Goal: Find specific page/section: Find specific page/section

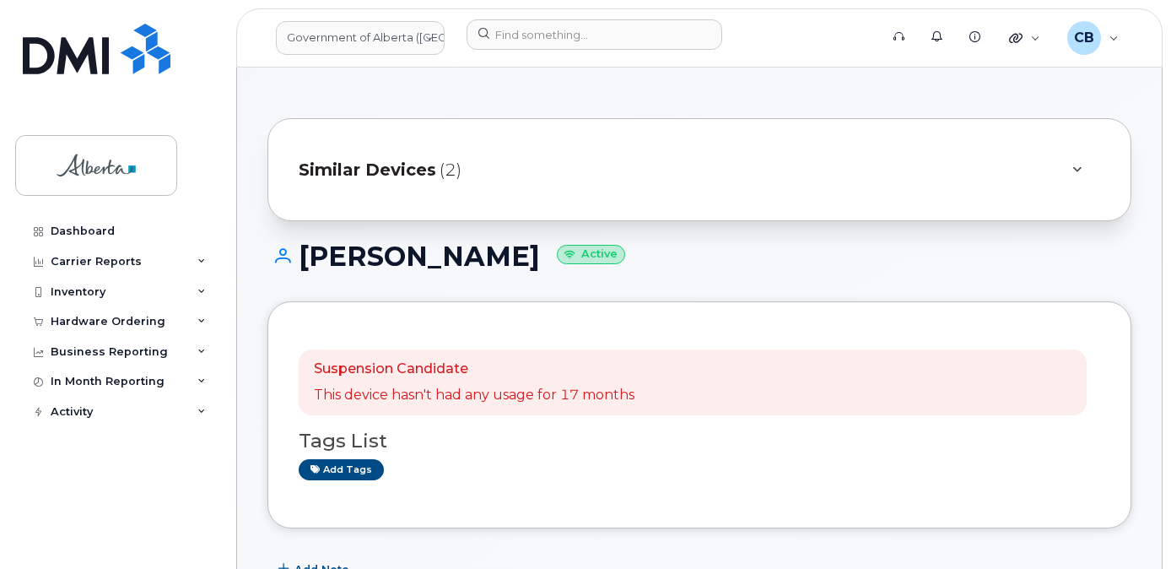
scroll to position [169, 0]
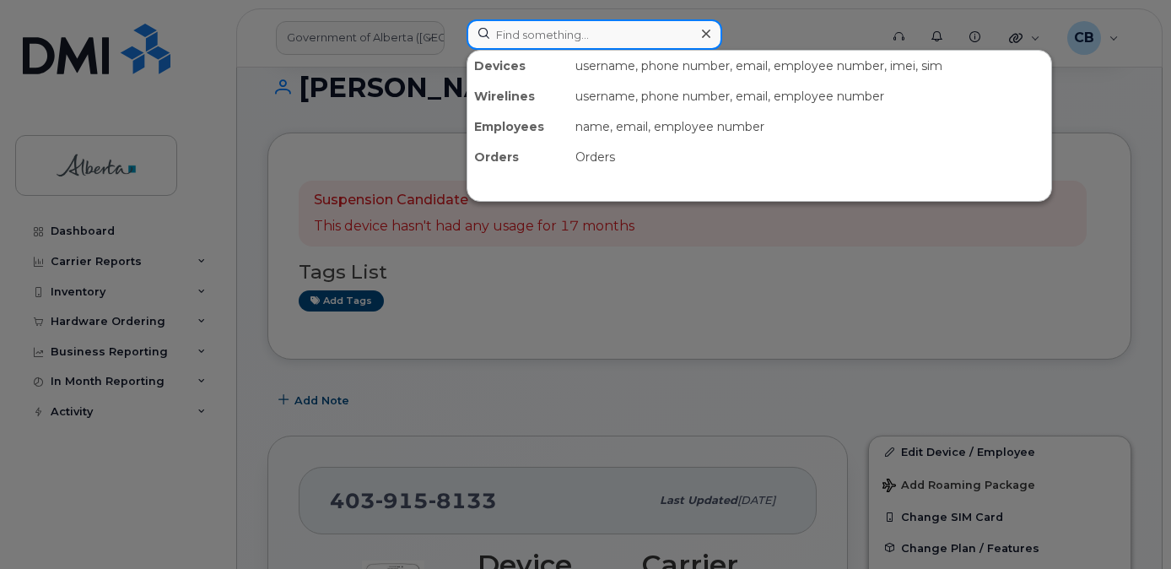
drag, startPoint x: 0, startPoint y: 0, endPoint x: 509, endPoint y: 41, distance: 510.6
click at [509, 41] on input at bounding box center [595, 34] width 256 height 30
paste input "7802335549"
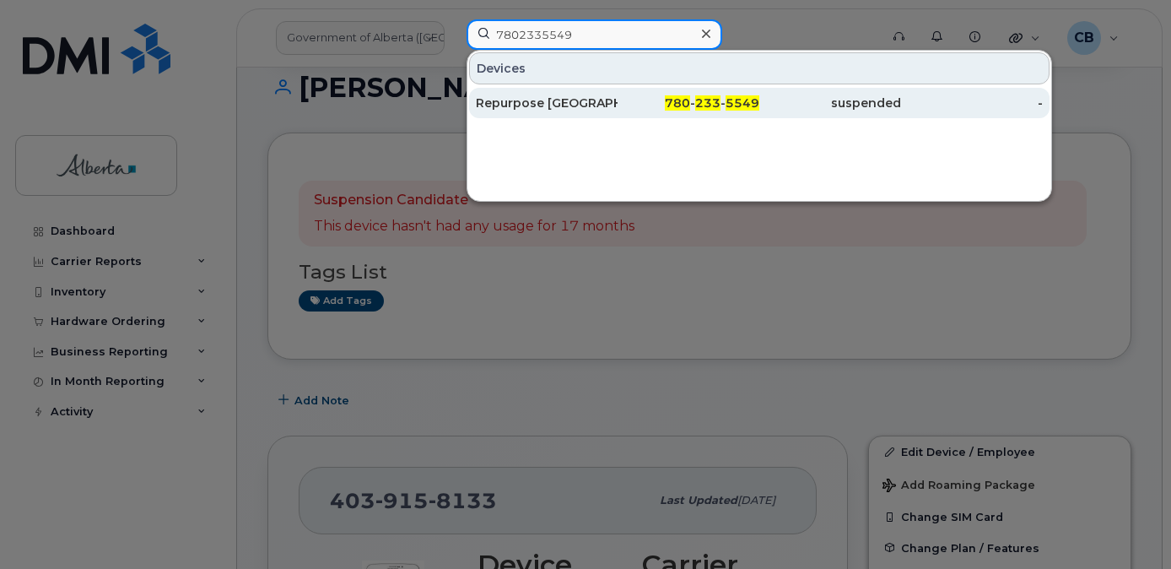
type input "7802335549"
click at [527, 99] on div "Repurpose [GEOGRAPHIC_DATA]" at bounding box center [547, 103] width 142 height 17
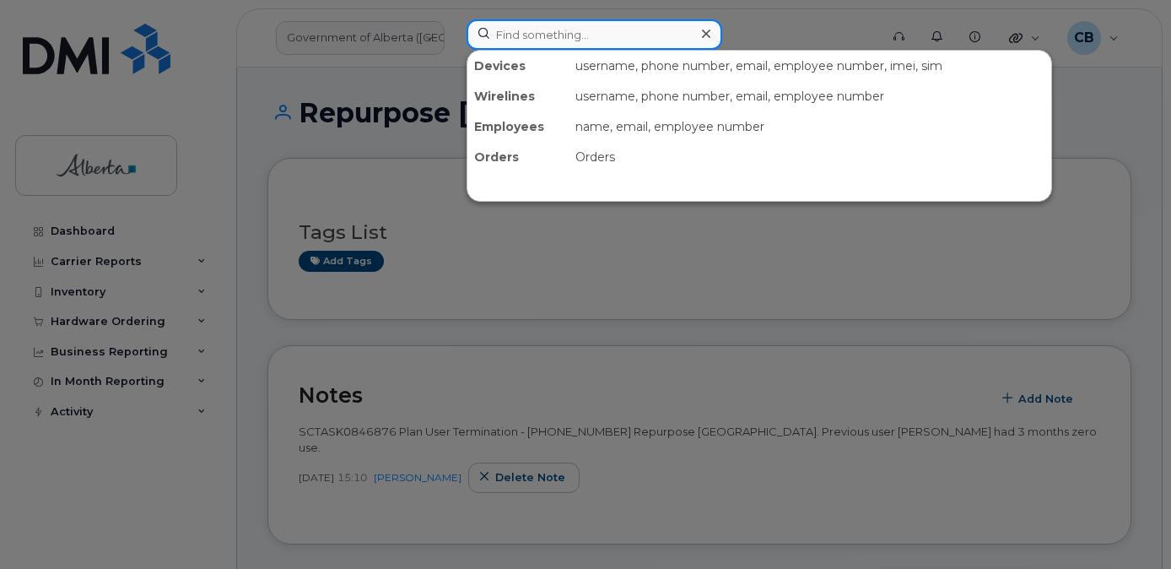
click at [516, 45] on input at bounding box center [595, 34] width 256 height 30
paste input "7802039751"
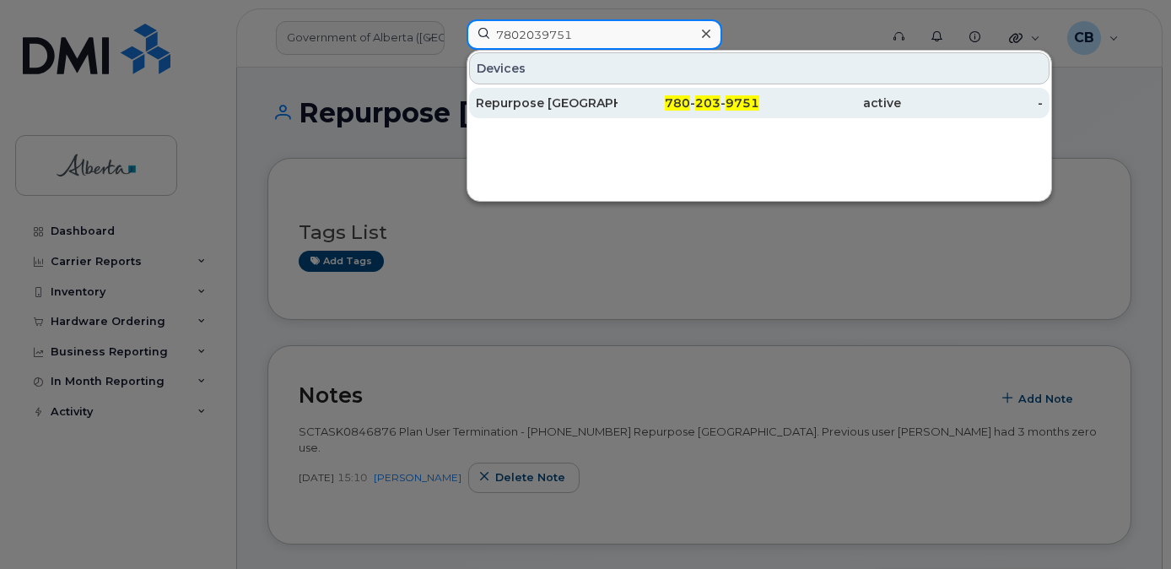
type input "7802039751"
click at [514, 101] on div "Repurpose Edmonton" at bounding box center [547, 103] width 142 height 17
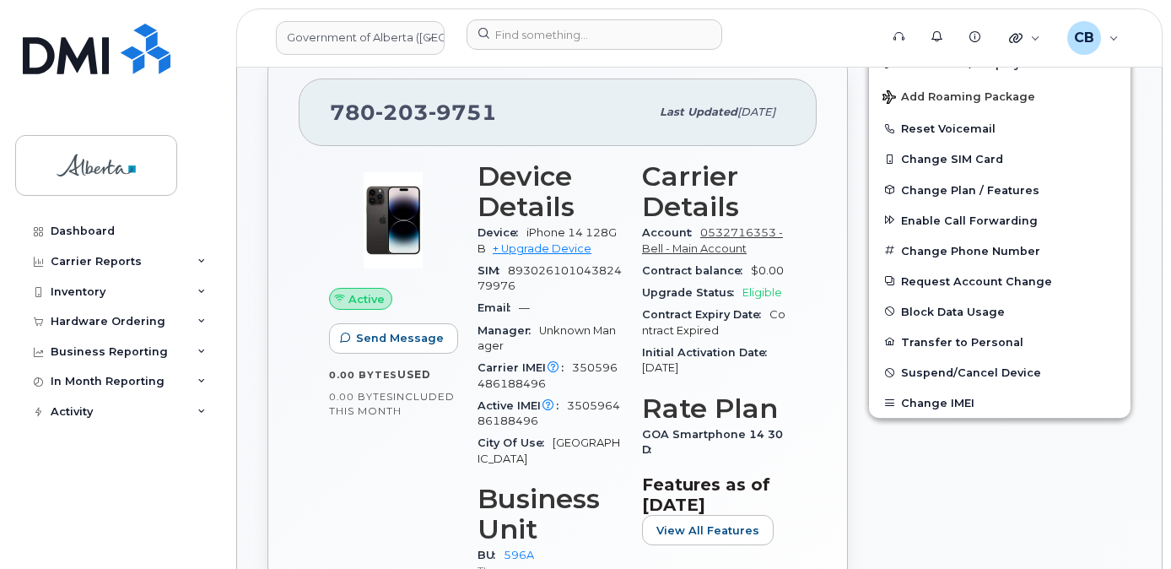
scroll to position [422, 0]
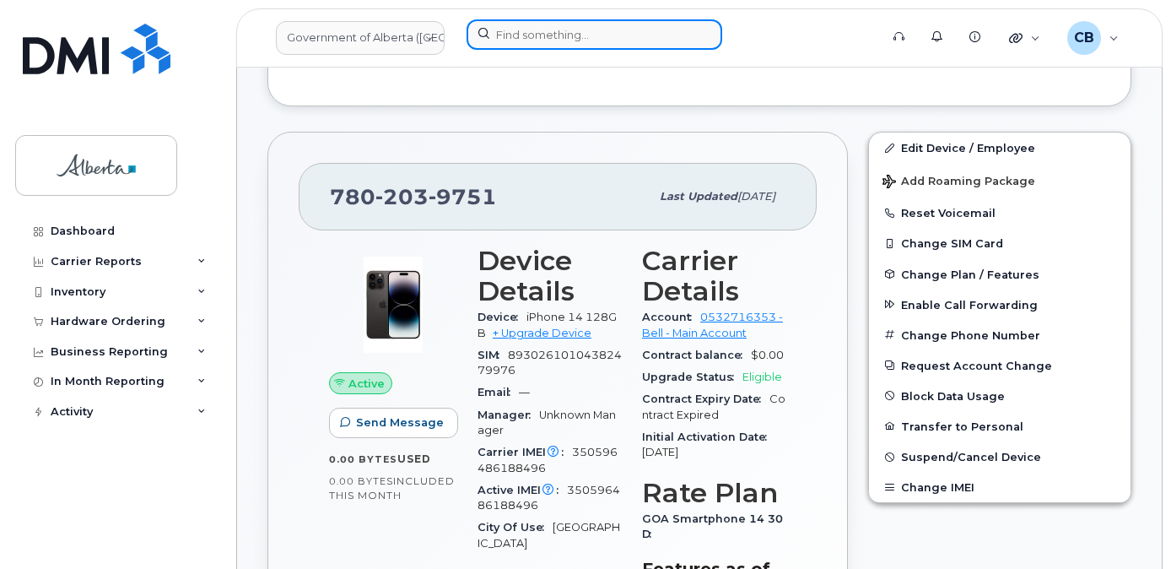
click at [542, 35] on input at bounding box center [595, 34] width 256 height 30
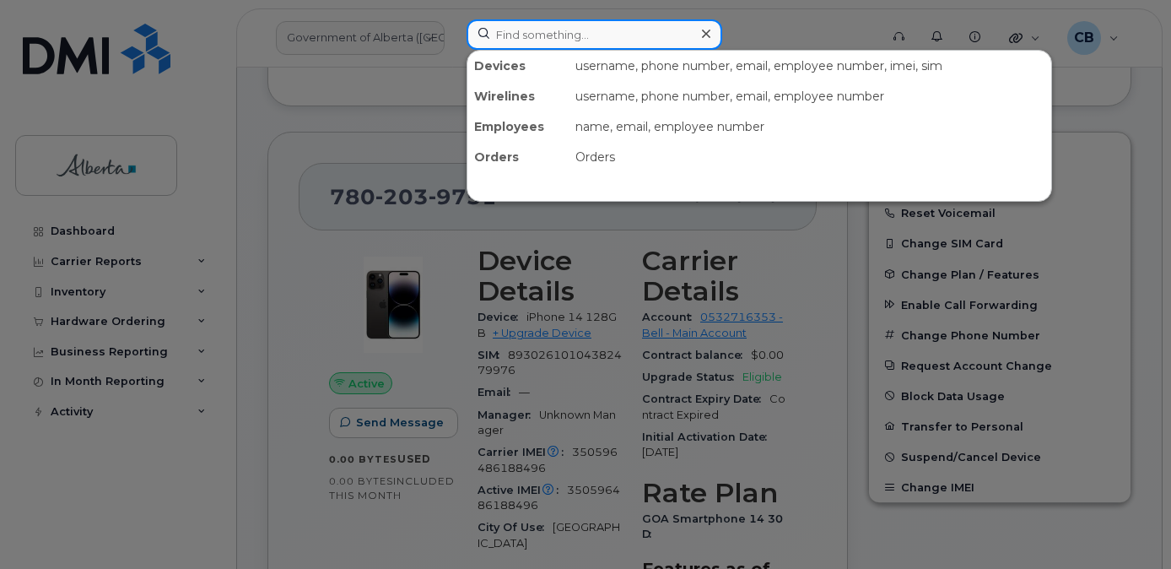
paste input "5873856314"
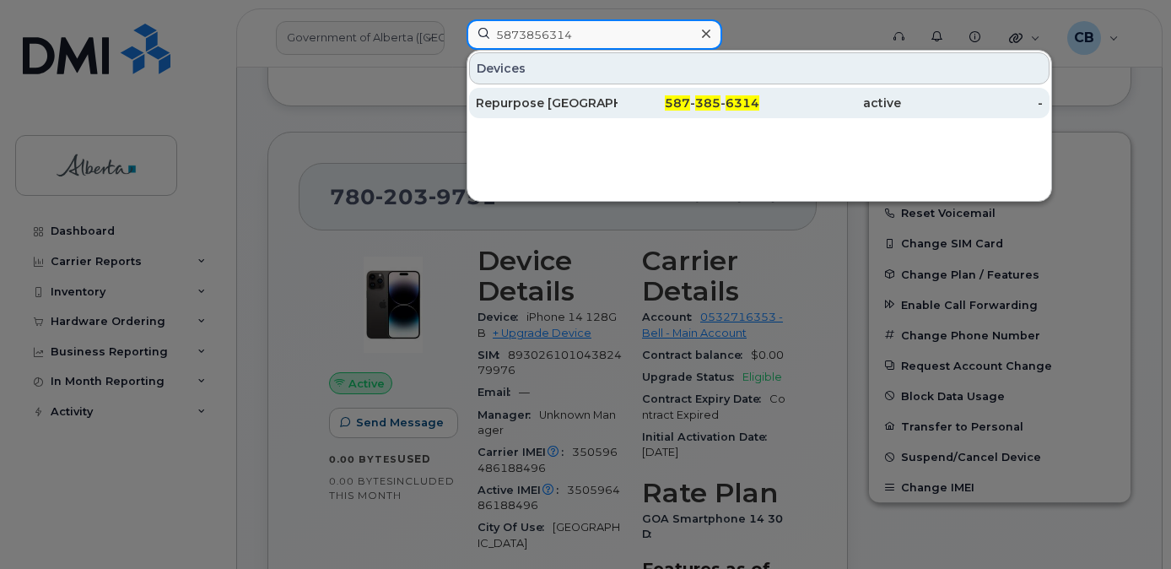
type input "5873856314"
click at [543, 100] on div "Repurpose [GEOGRAPHIC_DATA]" at bounding box center [547, 103] width 142 height 17
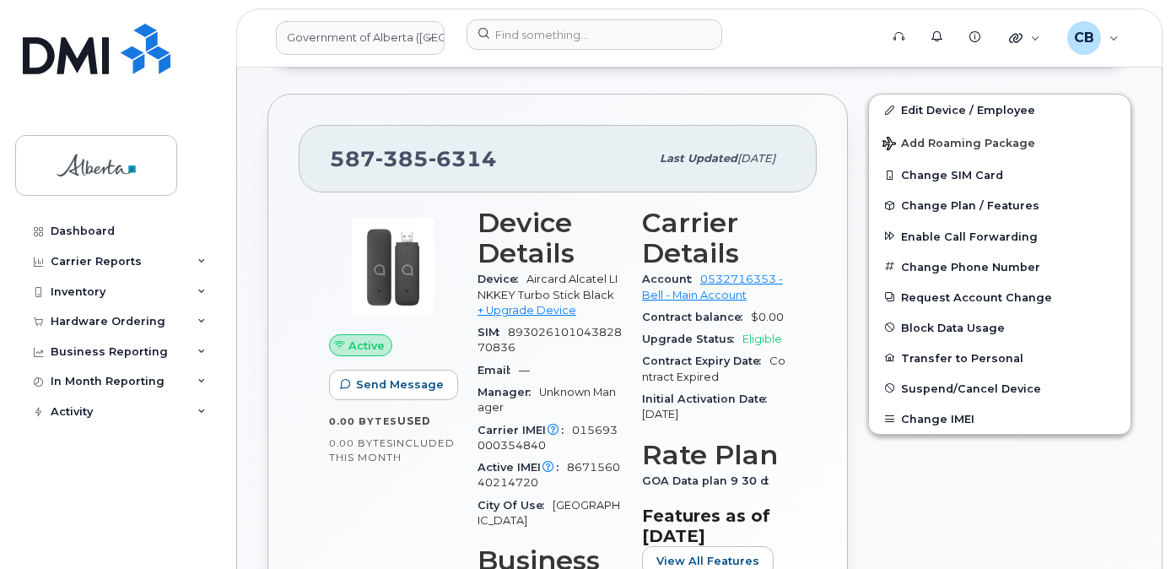
scroll to position [444, 0]
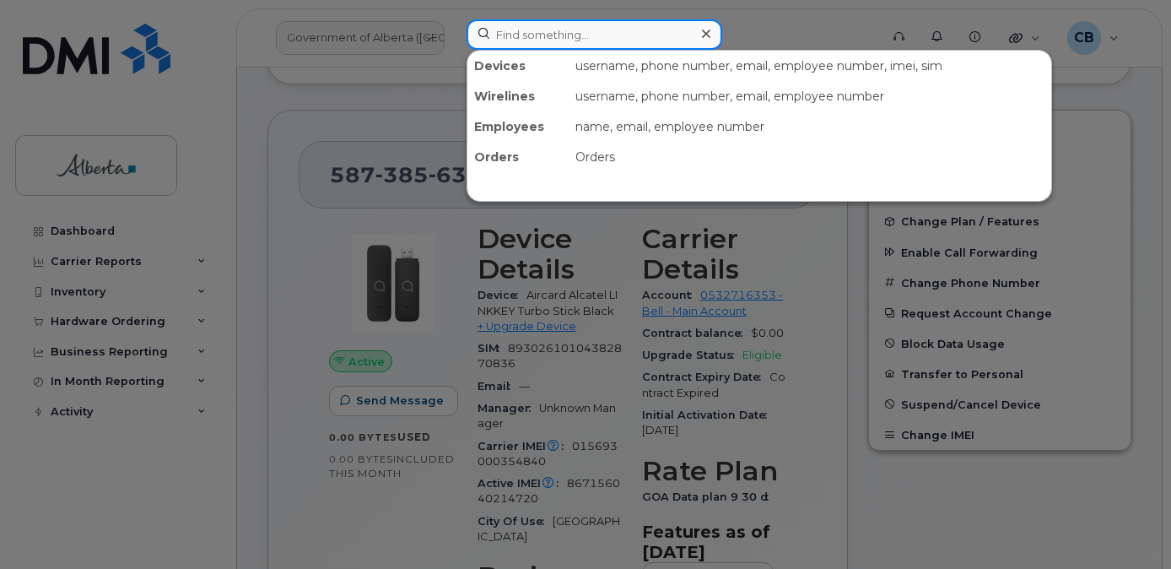
click at [543, 41] on input at bounding box center [595, 34] width 256 height 30
paste input "5873856184"
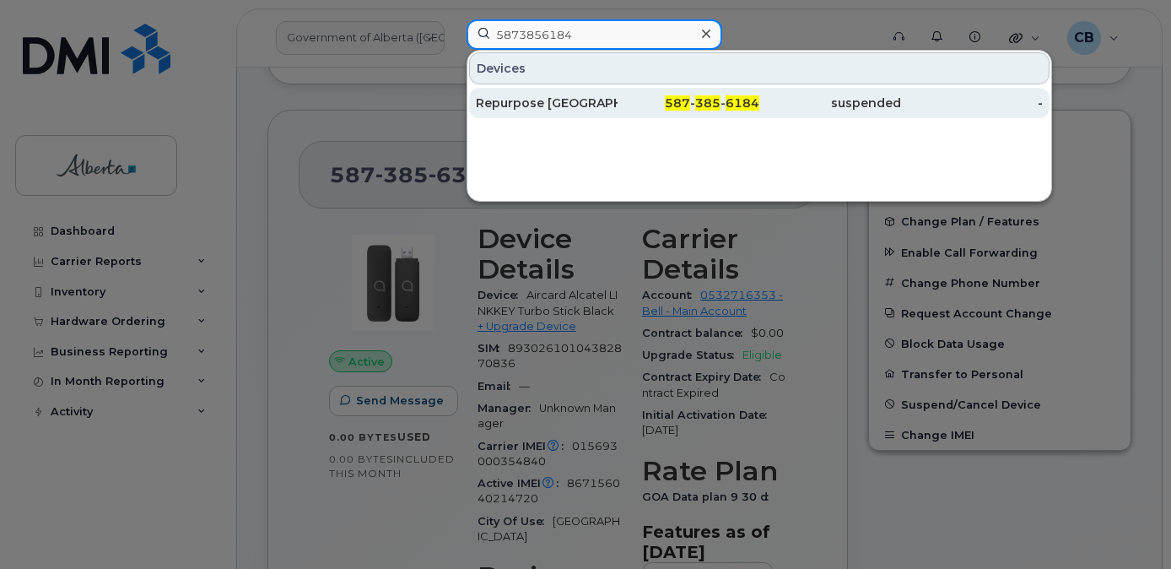
type input "5873856184"
click at [546, 111] on div "Repurpose [GEOGRAPHIC_DATA]" at bounding box center [547, 103] width 142 height 17
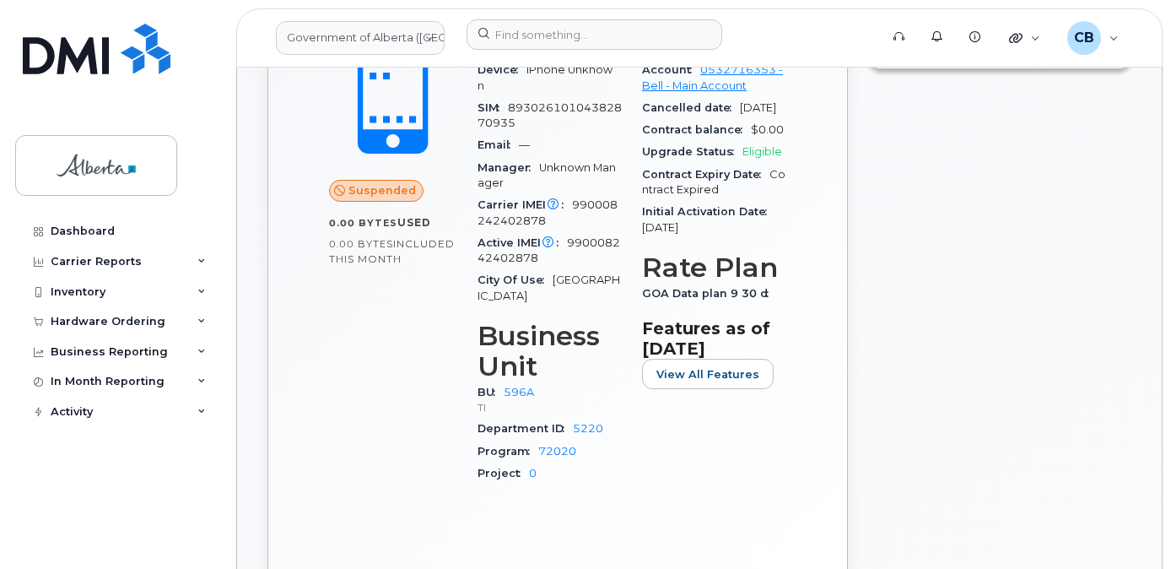
scroll to position [675, 0]
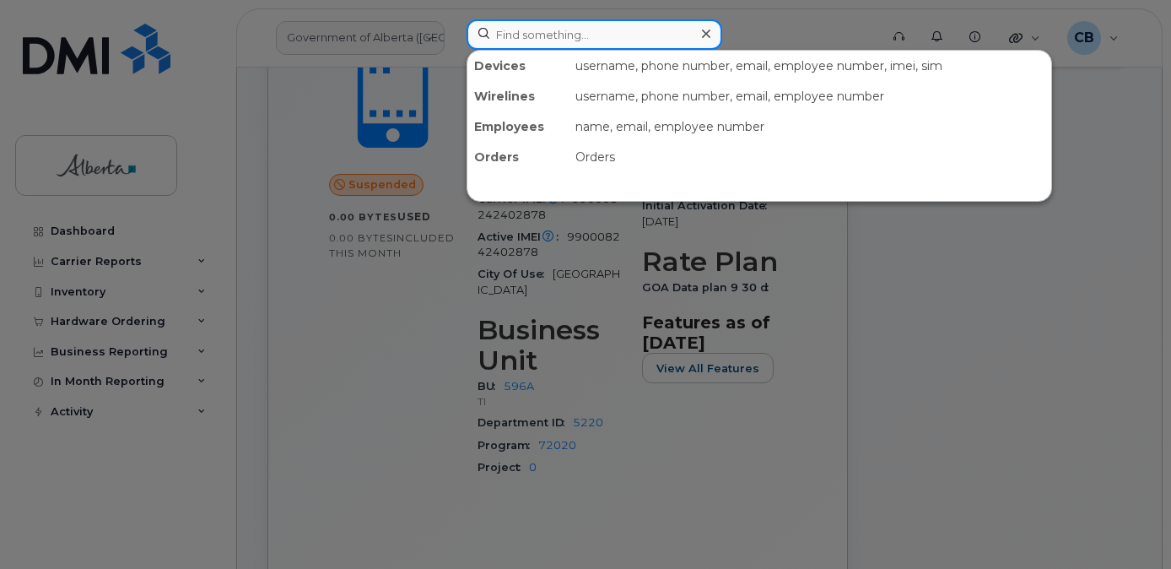
click at [551, 30] on input at bounding box center [595, 34] width 256 height 30
paste input "5873858520"
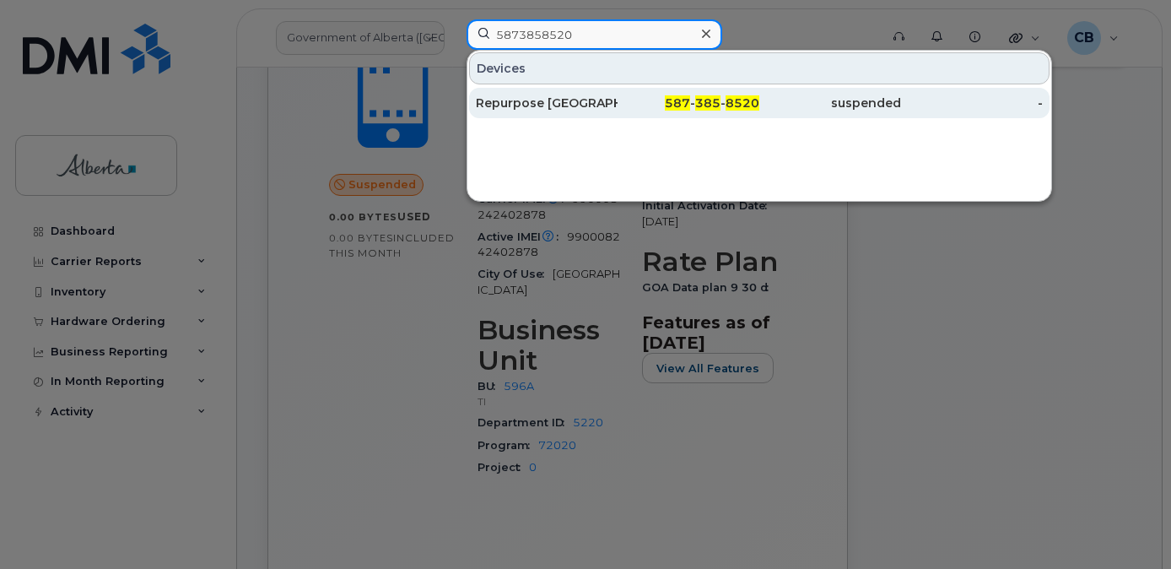
type input "5873858520"
click at [517, 104] on div "Repurpose [GEOGRAPHIC_DATA]" at bounding box center [547, 103] width 142 height 17
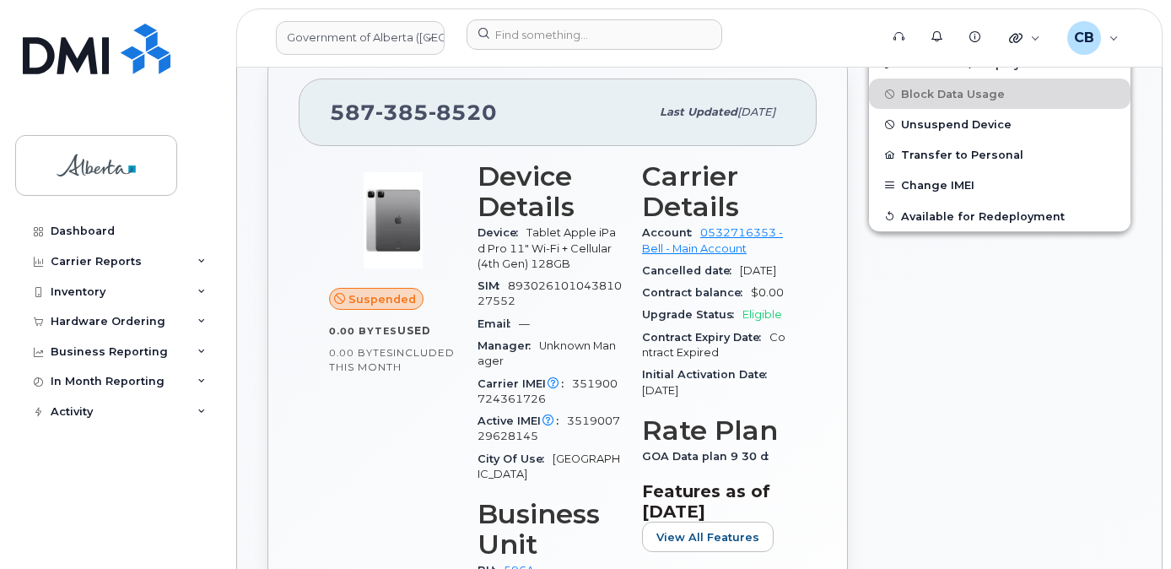
scroll to position [591, 0]
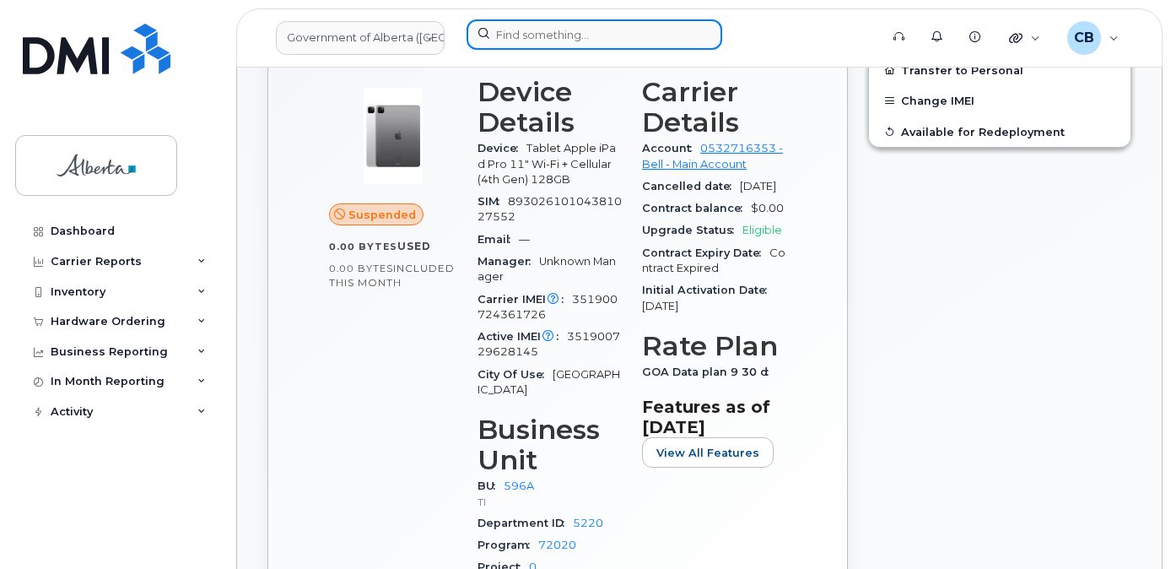
click at [506, 41] on input at bounding box center [595, 34] width 256 height 30
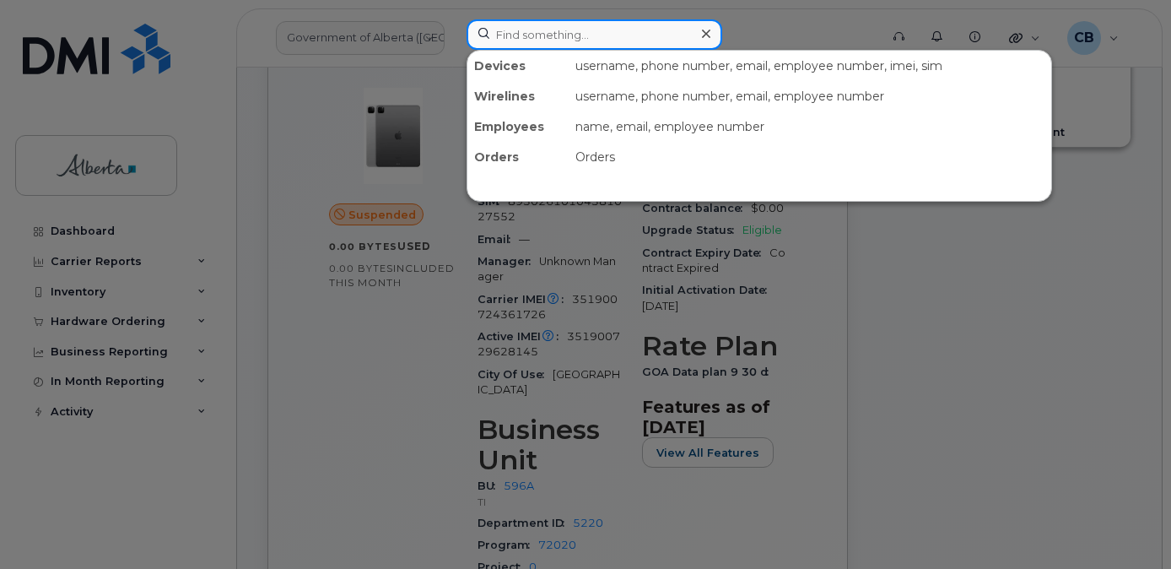
paste input "4033314848"
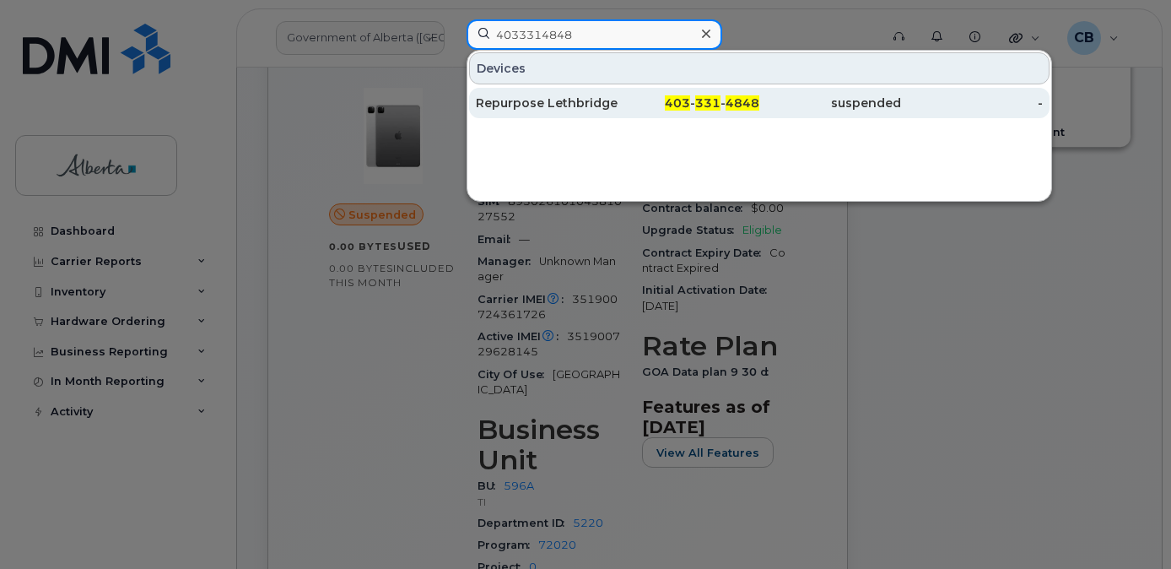
type input "4033314848"
click at [552, 104] on div "Repurpose Lethbridge" at bounding box center [547, 103] width 142 height 17
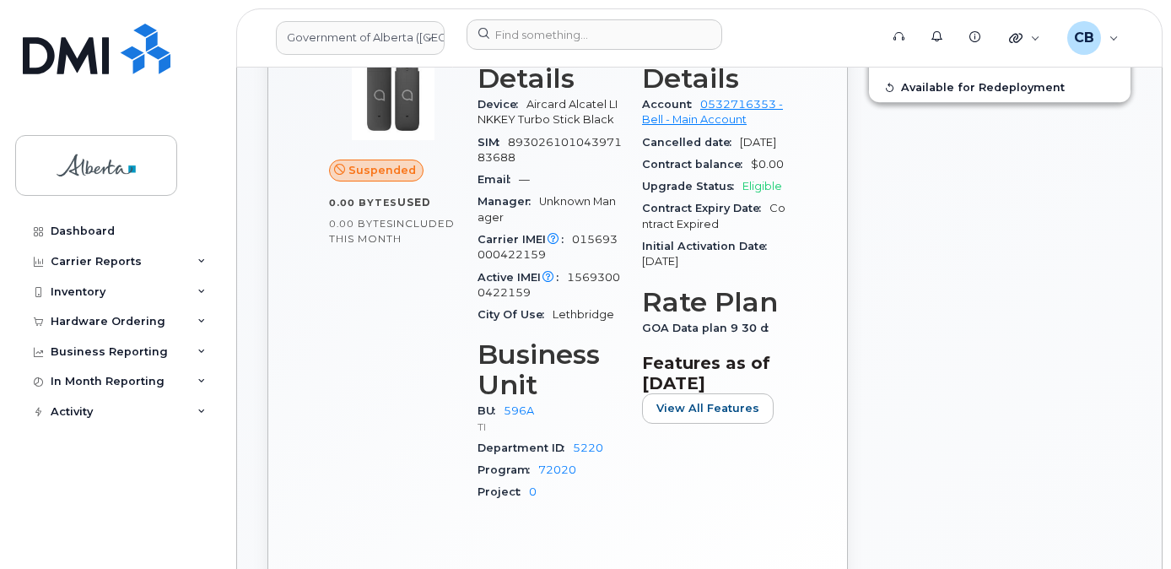
scroll to position [731, 0]
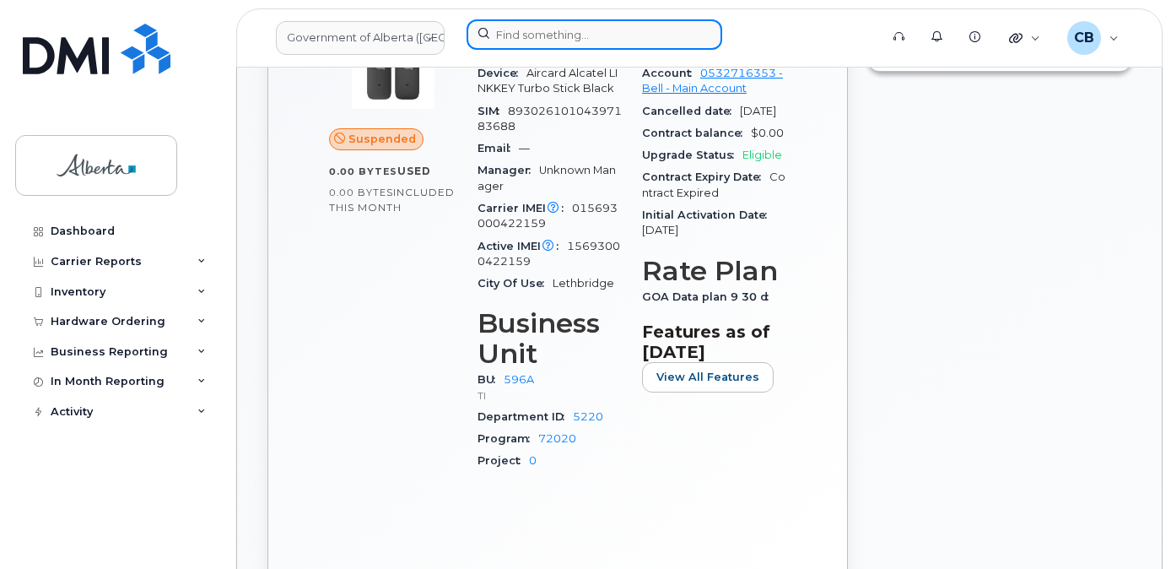
click at [565, 35] on input at bounding box center [595, 34] width 256 height 30
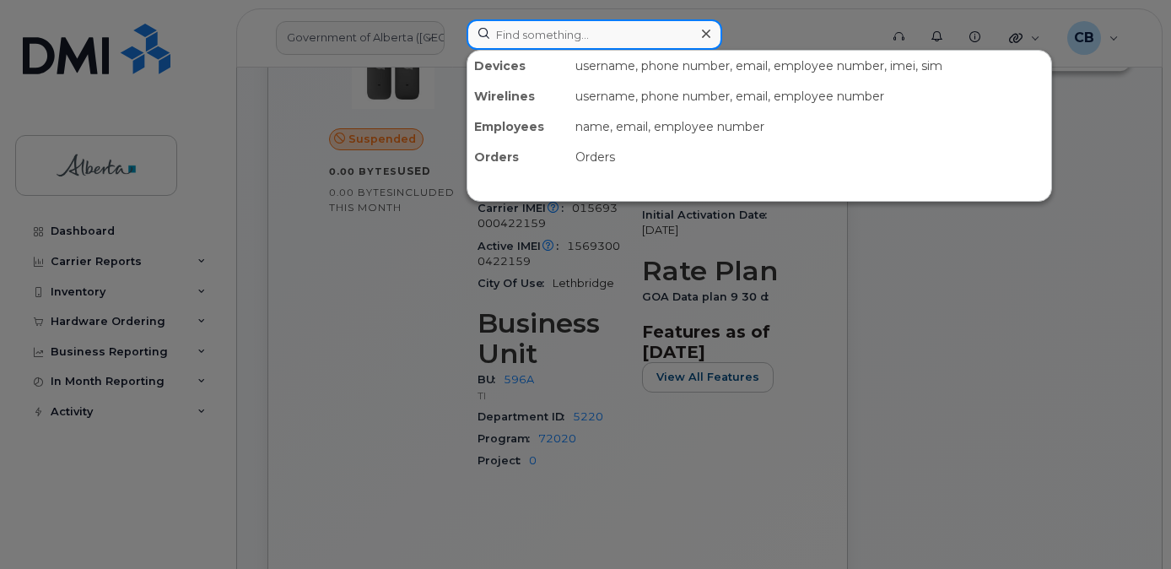
paste input "5873404061"
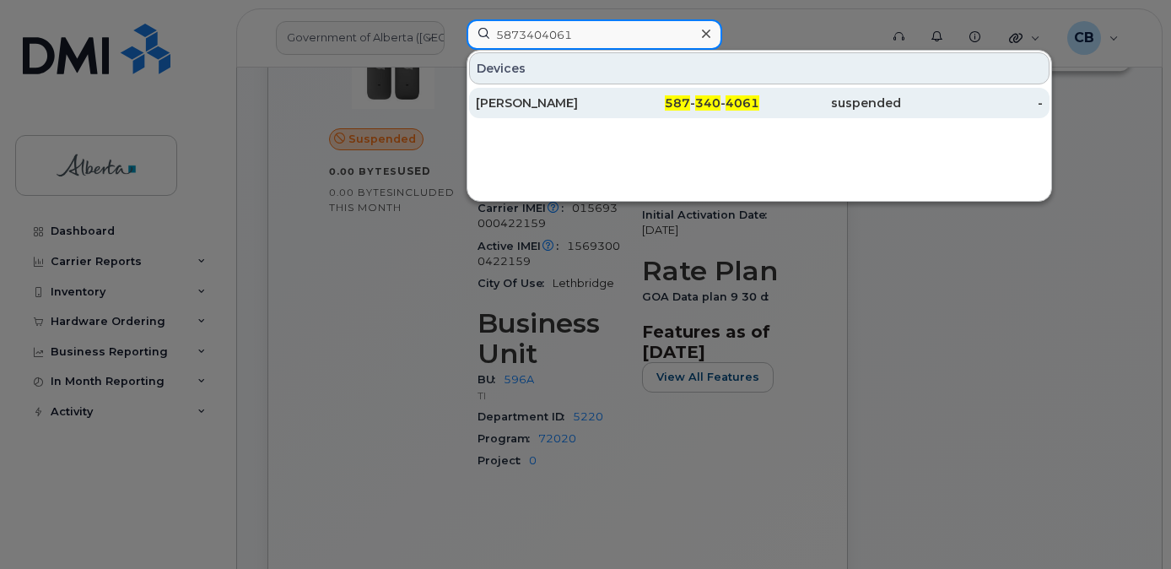
type input "5873404061"
click at [526, 102] on div "Tracey Taljit" at bounding box center [547, 103] width 142 height 17
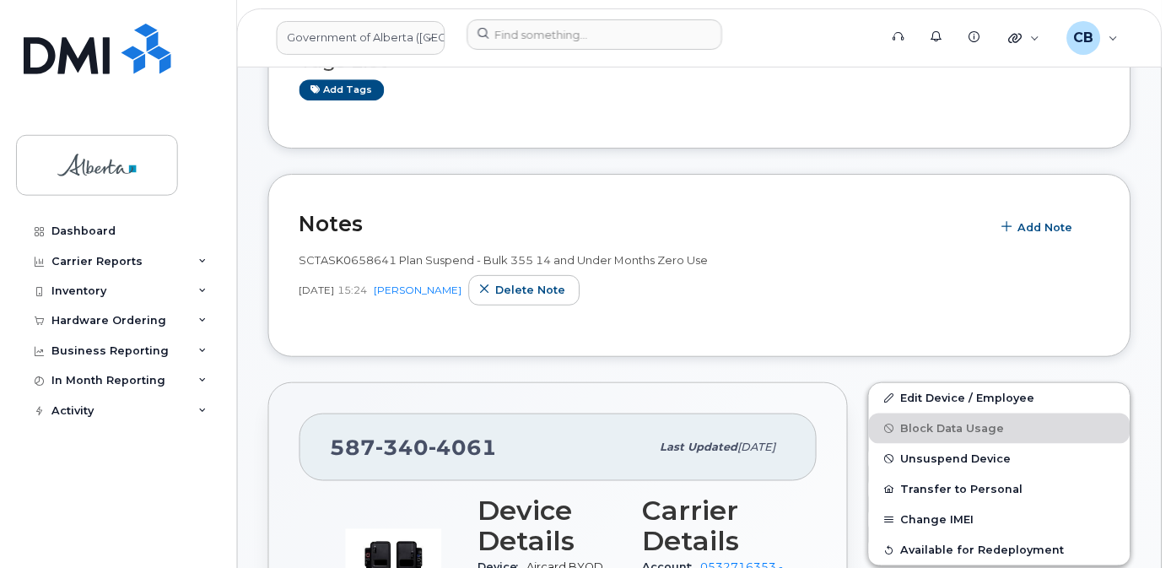
scroll to position [338, 0]
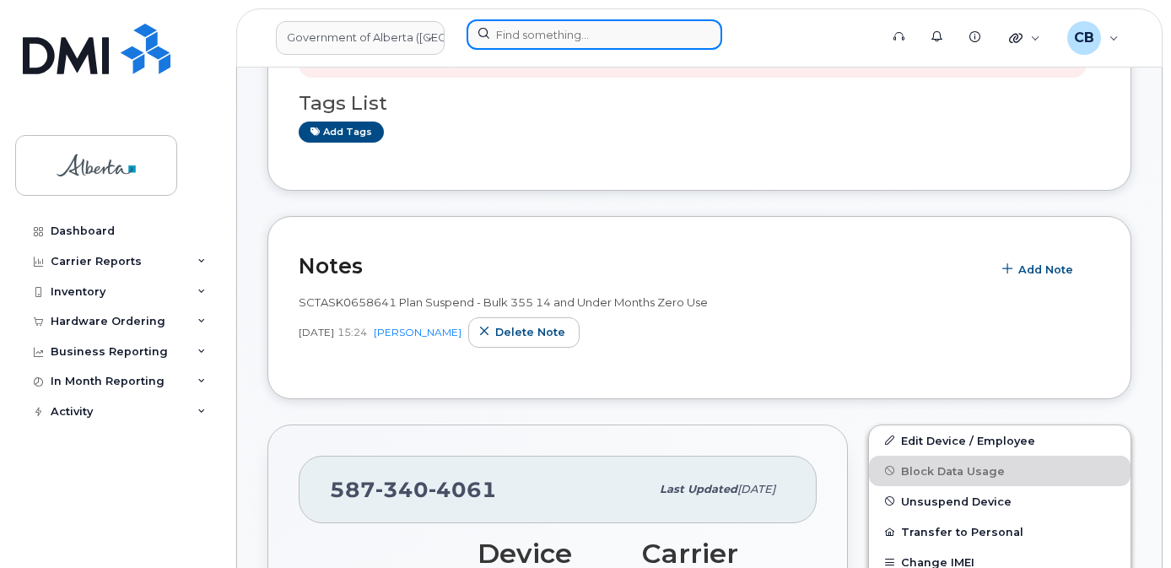
click at [541, 39] on input at bounding box center [595, 34] width 256 height 30
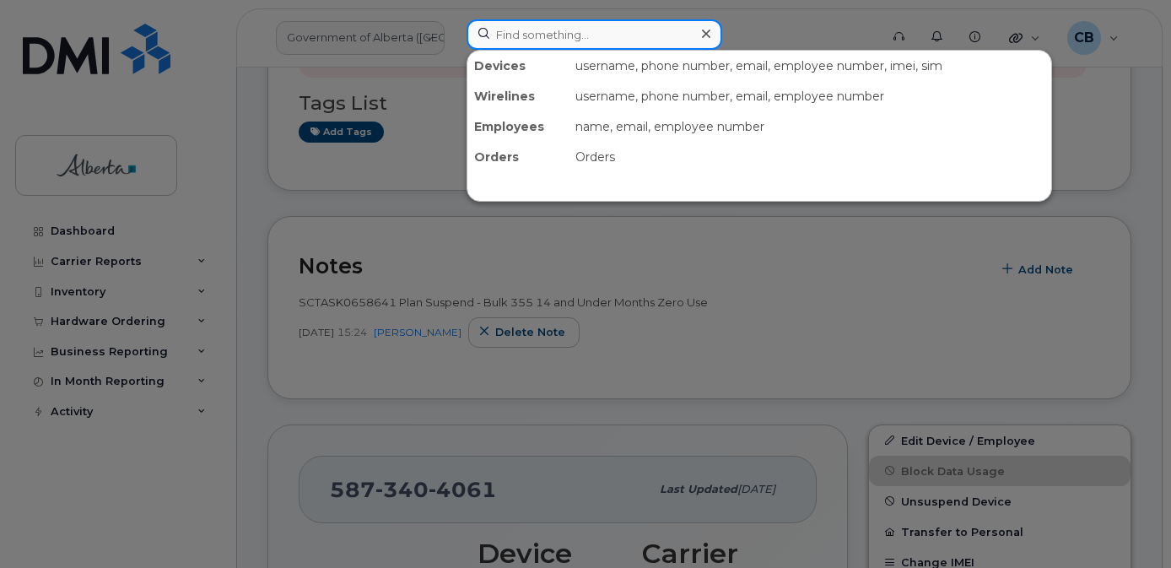
paste input "7802354140"
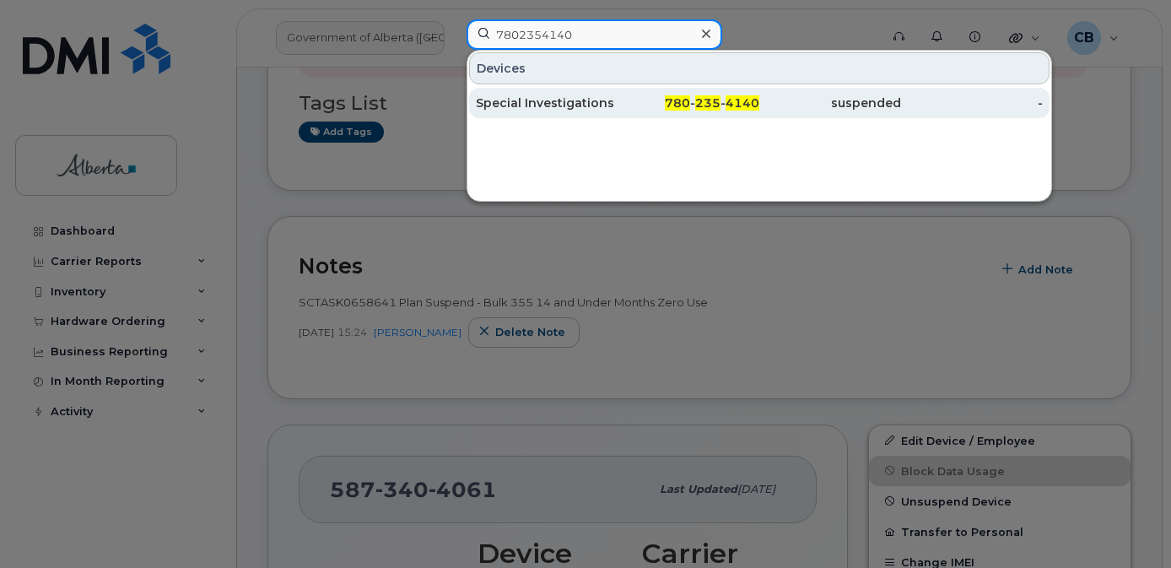
type input "7802354140"
click at [545, 101] on div "Special Investigations 03" at bounding box center [547, 103] width 142 height 17
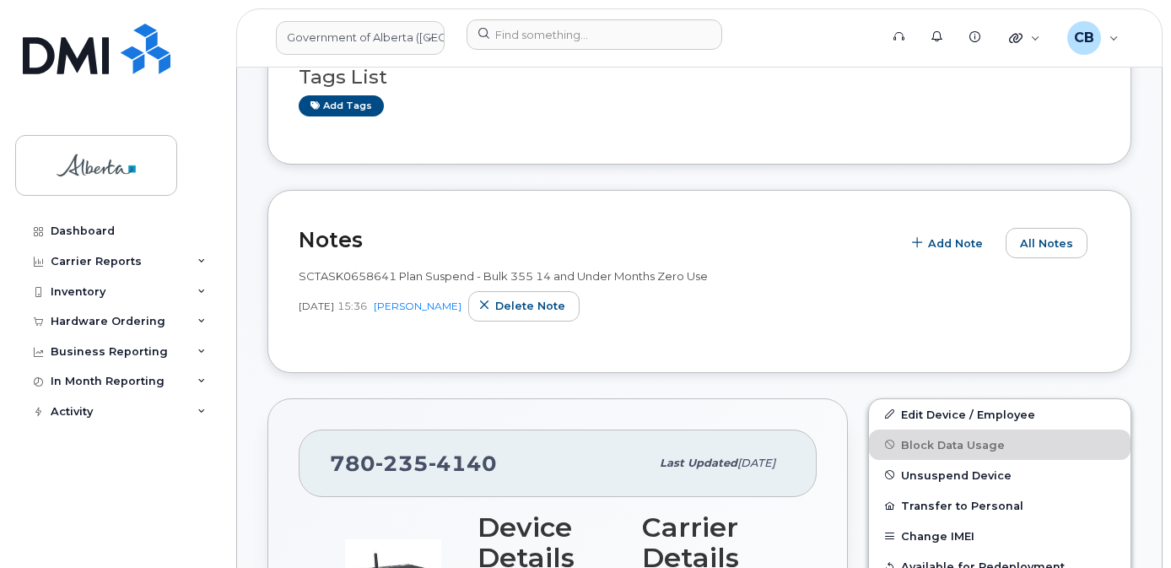
scroll to position [338, 0]
